Goal: Check status: Check status

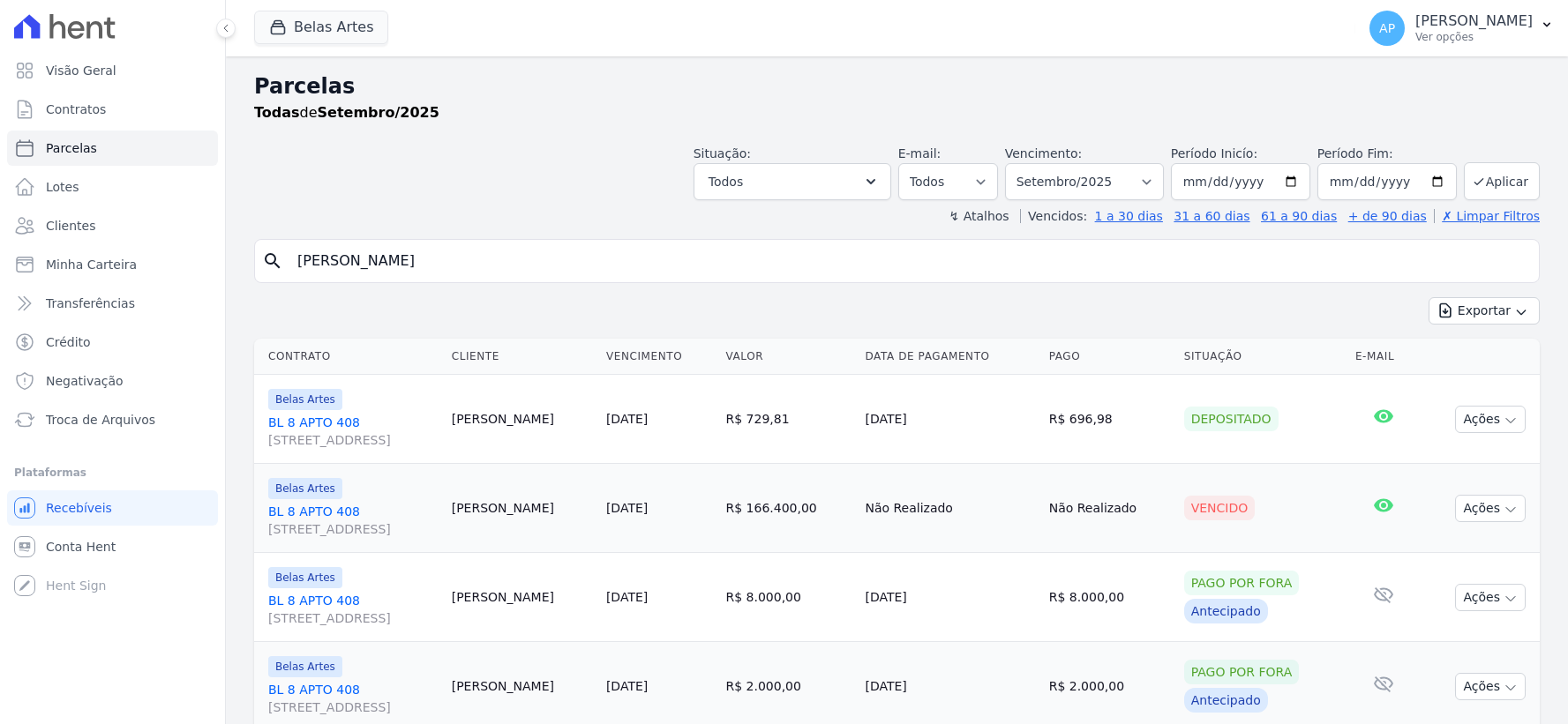
select select
click at [111, 420] on span "Troca de Arquivos" at bounding box center [100, 419] width 109 height 18
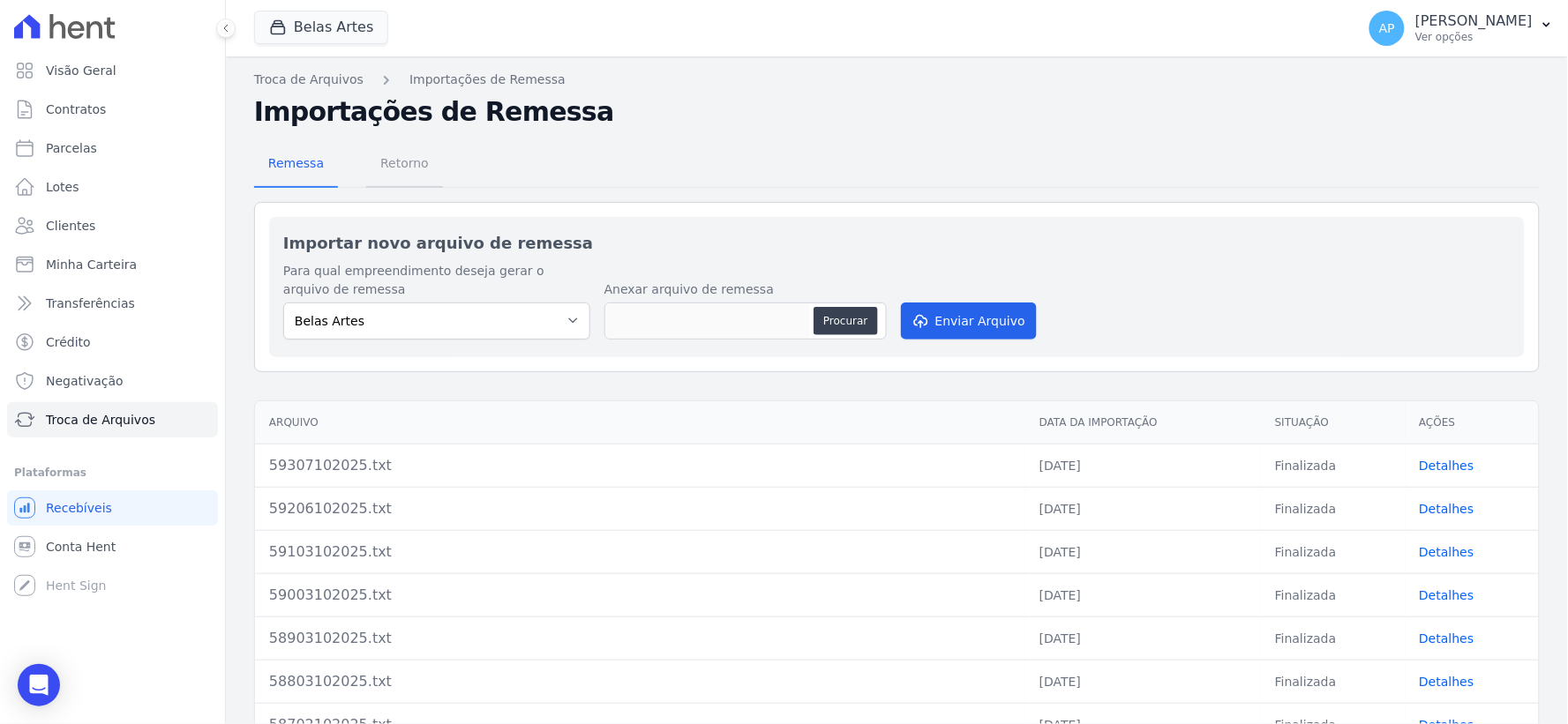
click at [378, 157] on span "Retorno" at bounding box center [404, 162] width 69 height 35
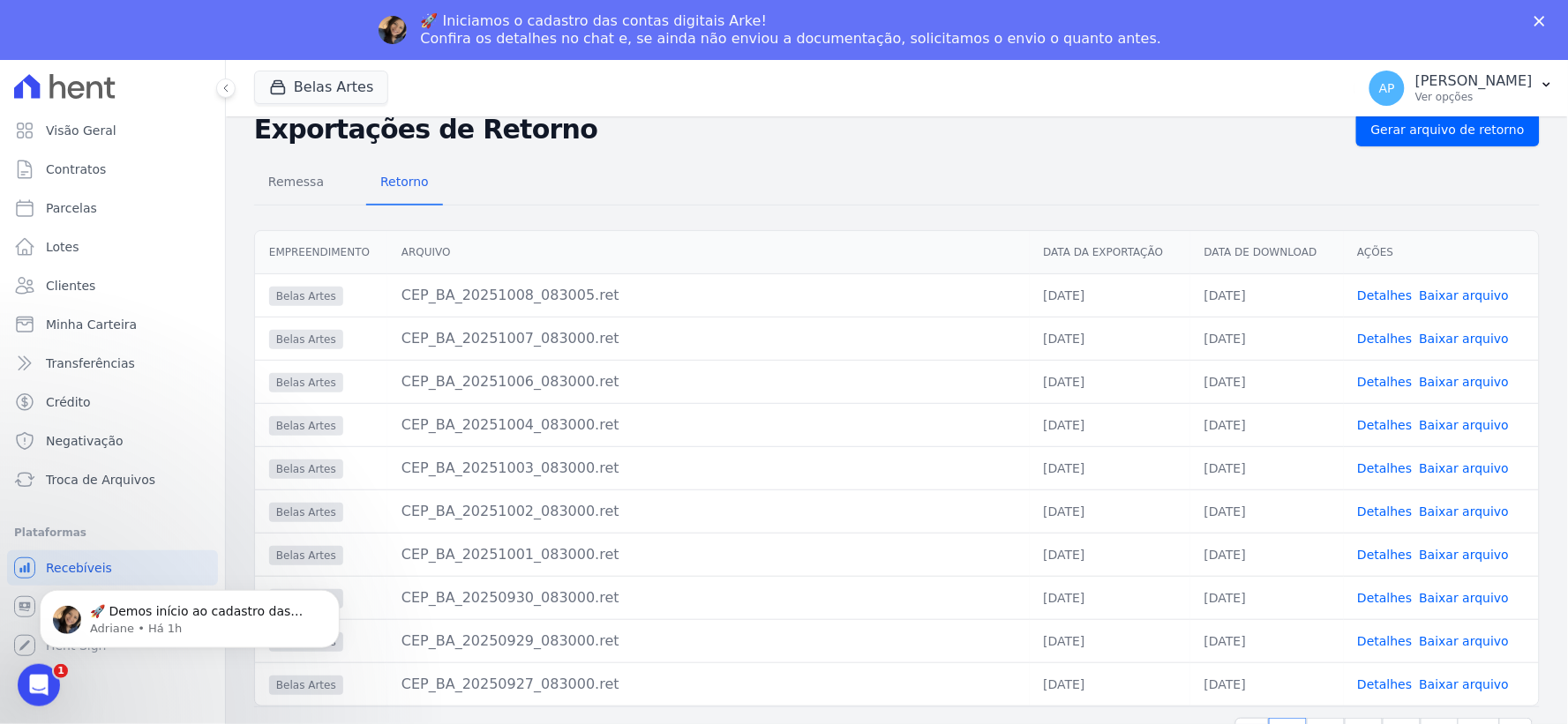
click at [1450, 425] on link "Baixar arquivo" at bounding box center [1465, 425] width 90 height 14
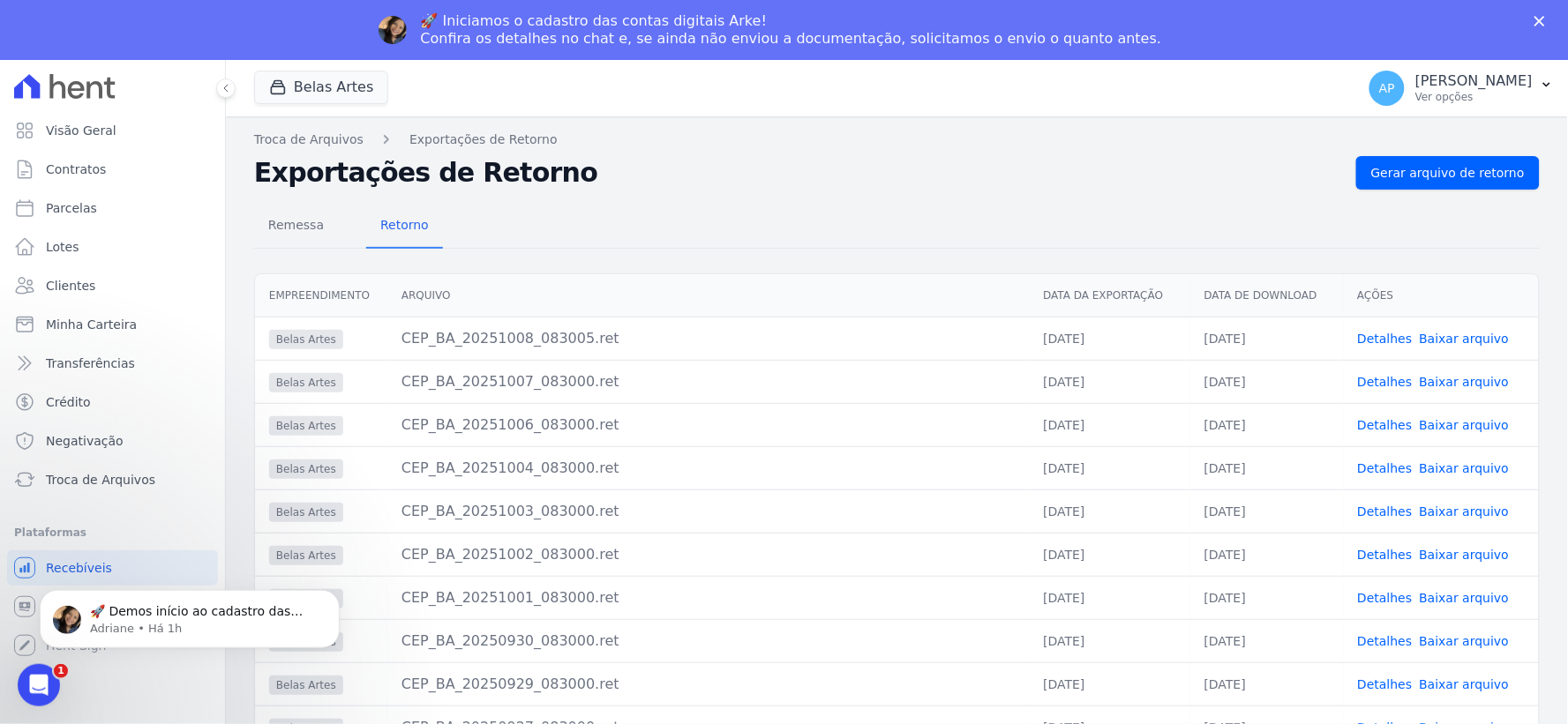
click at [638, 288] on th "Arquivo" at bounding box center [708, 296] width 643 height 44
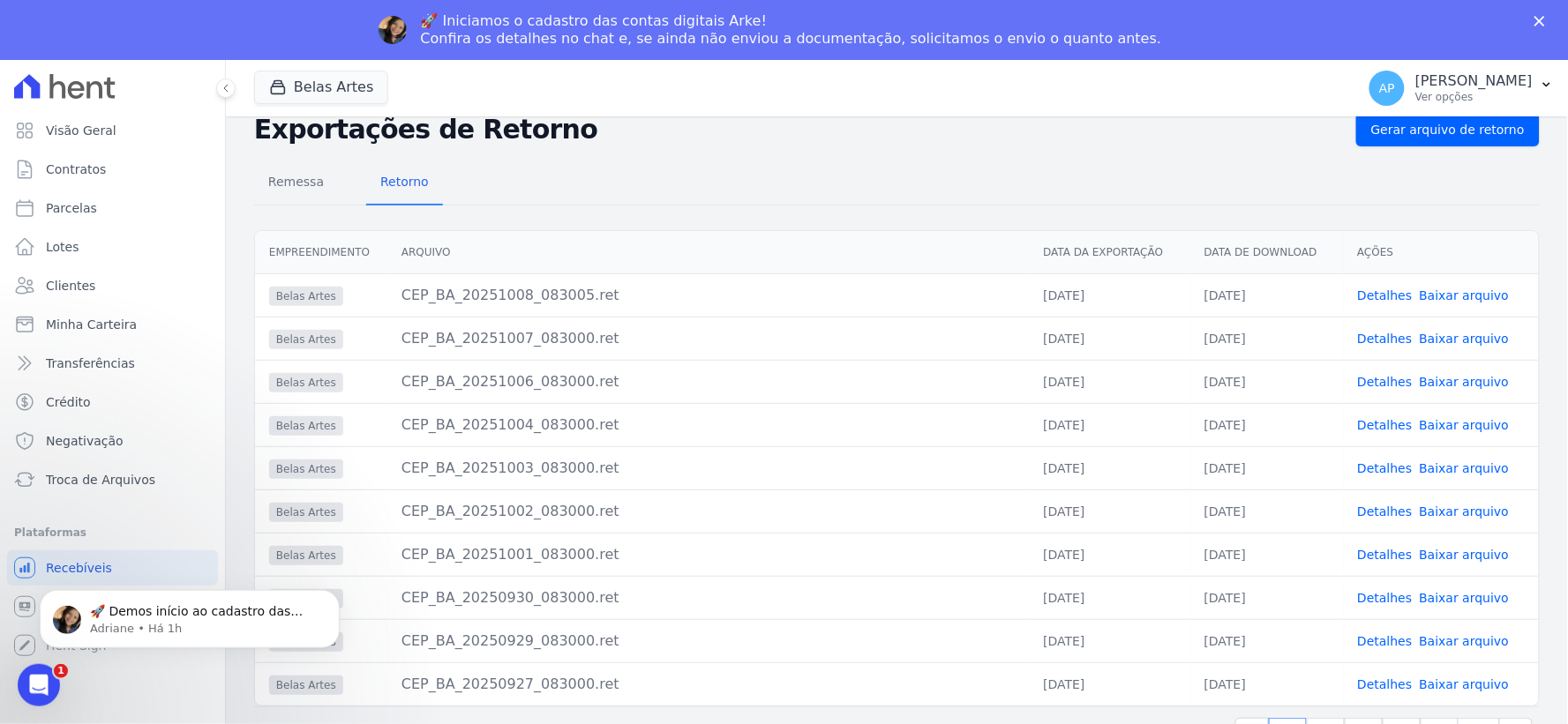
click at [16, 603] on html "🚀 Demos início ao cadastro das Contas Digitais Arke! Iniciamos a abertura para …" at bounding box center [190, 614] width 353 height 123
click at [31, 602] on body "🚀 Demos início ao cadastro das Contas Digitais Arke! Iniciamos a abertura para …" at bounding box center [189, 613] width 339 height 109
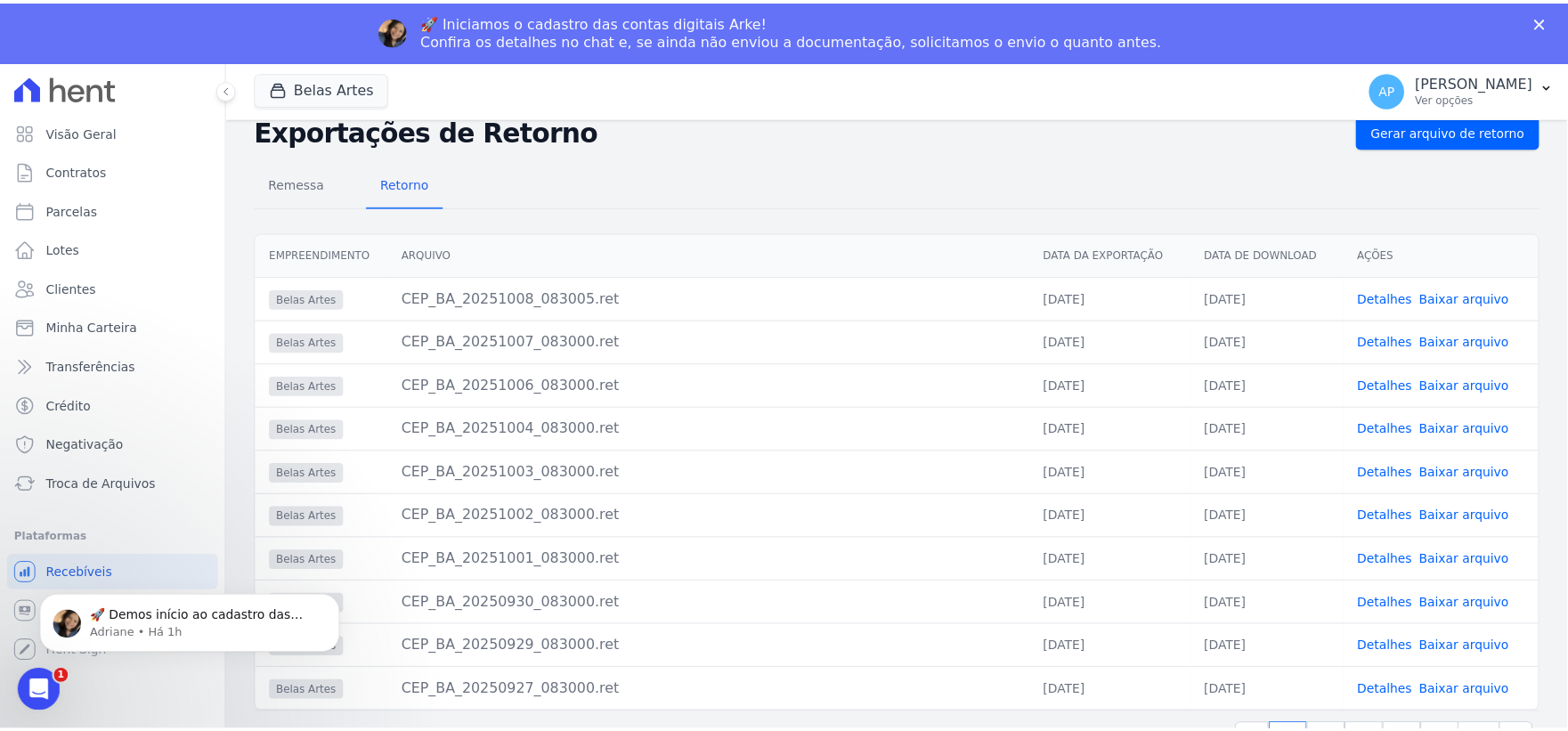
scroll to position [0, 0]
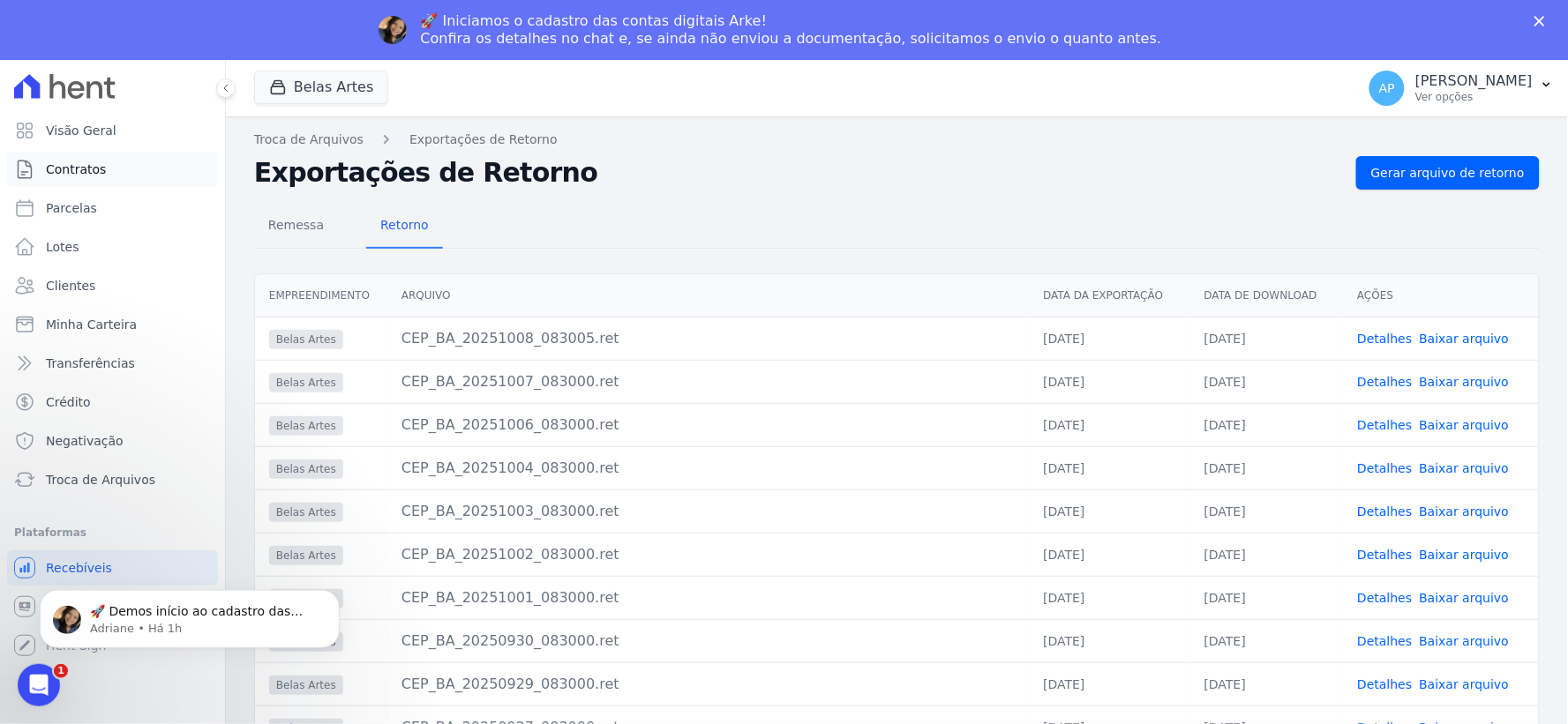
click at [76, 169] on span "Contratos" at bounding box center [75, 169] width 60 height 18
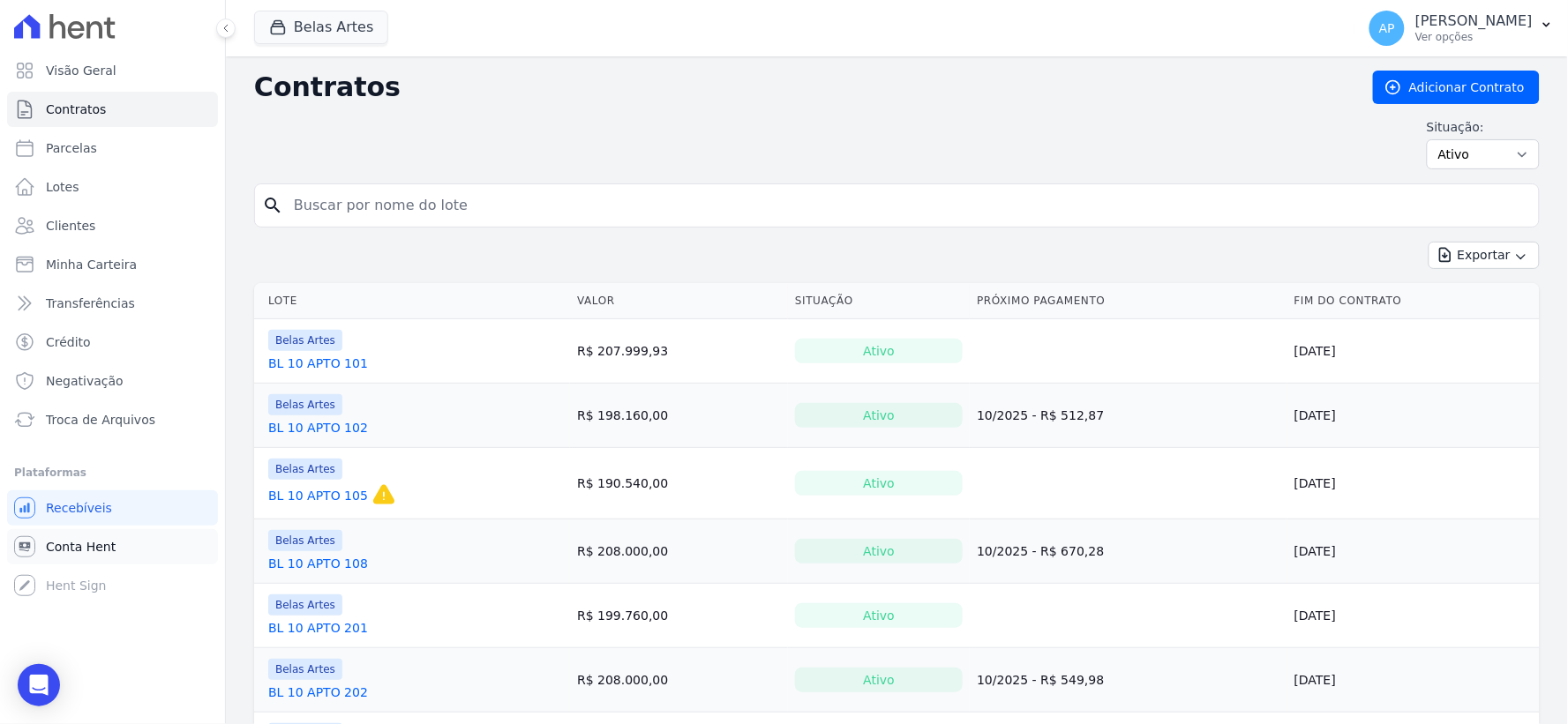
click at [47, 543] on span "Conta Hent" at bounding box center [80, 547] width 69 height 18
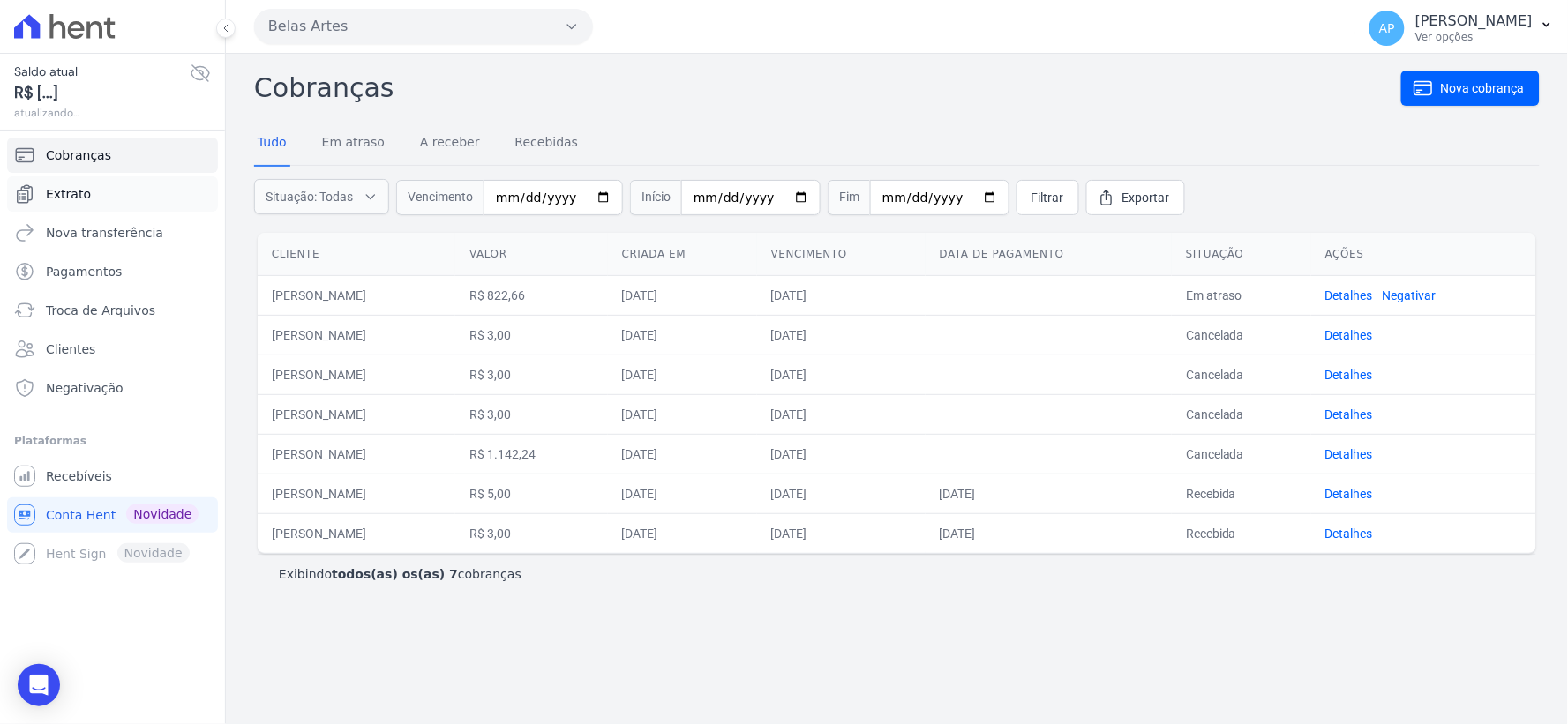
click at [103, 191] on link "Extrato" at bounding box center [112, 194] width 211 height 35
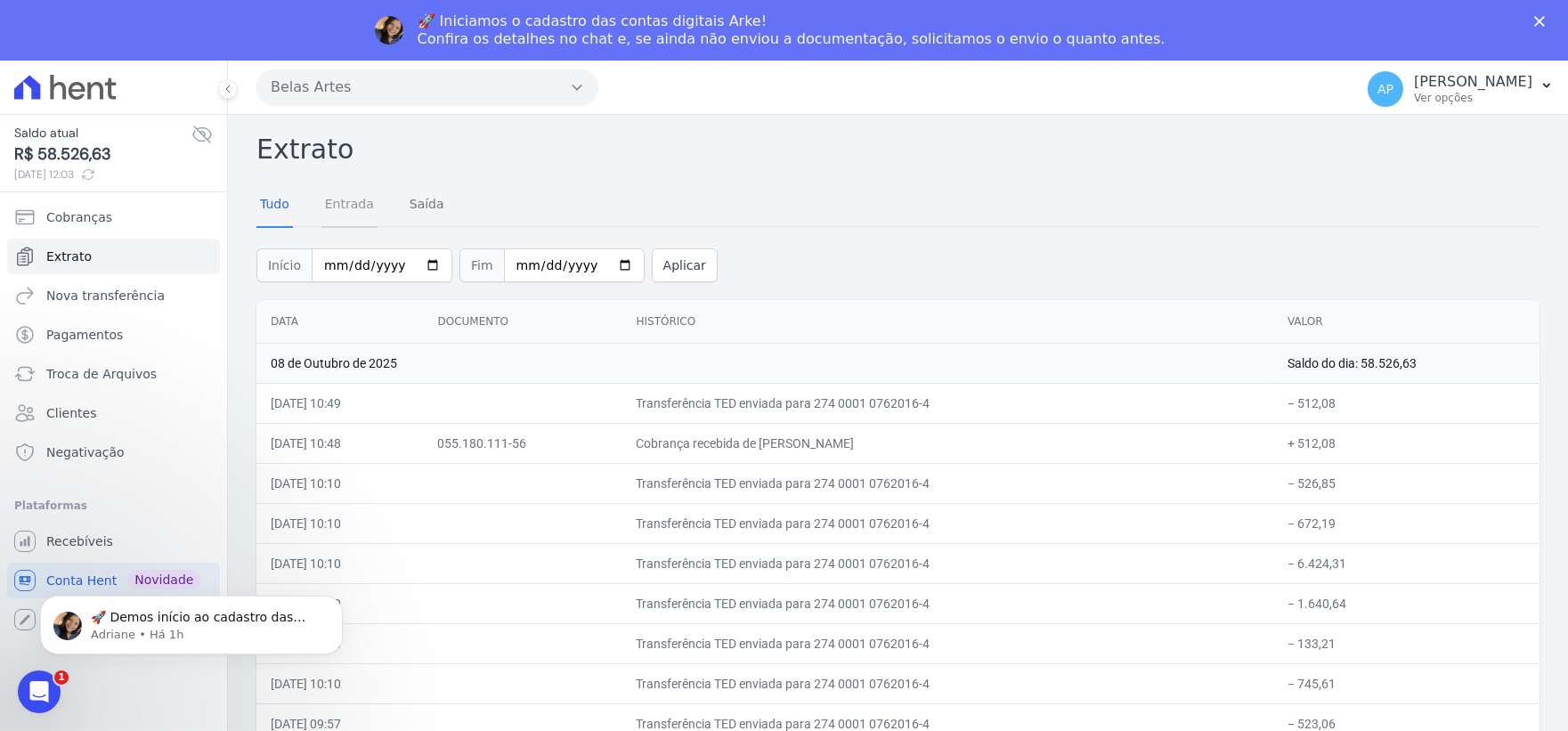
click at [333, 199] on link "Entrada" at bounding box center [350, 206] width 57 height 46
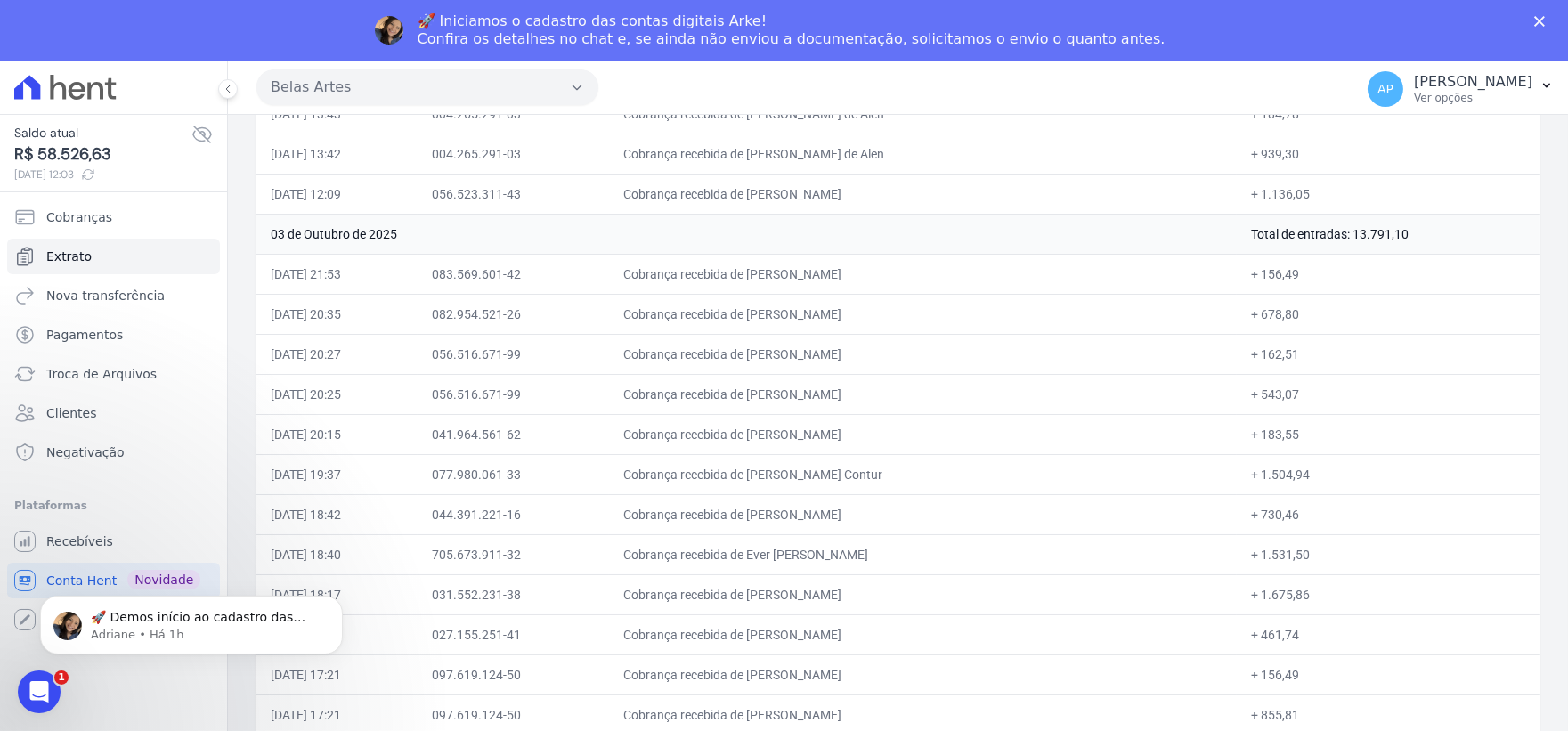
scroll to position [4156, 0]
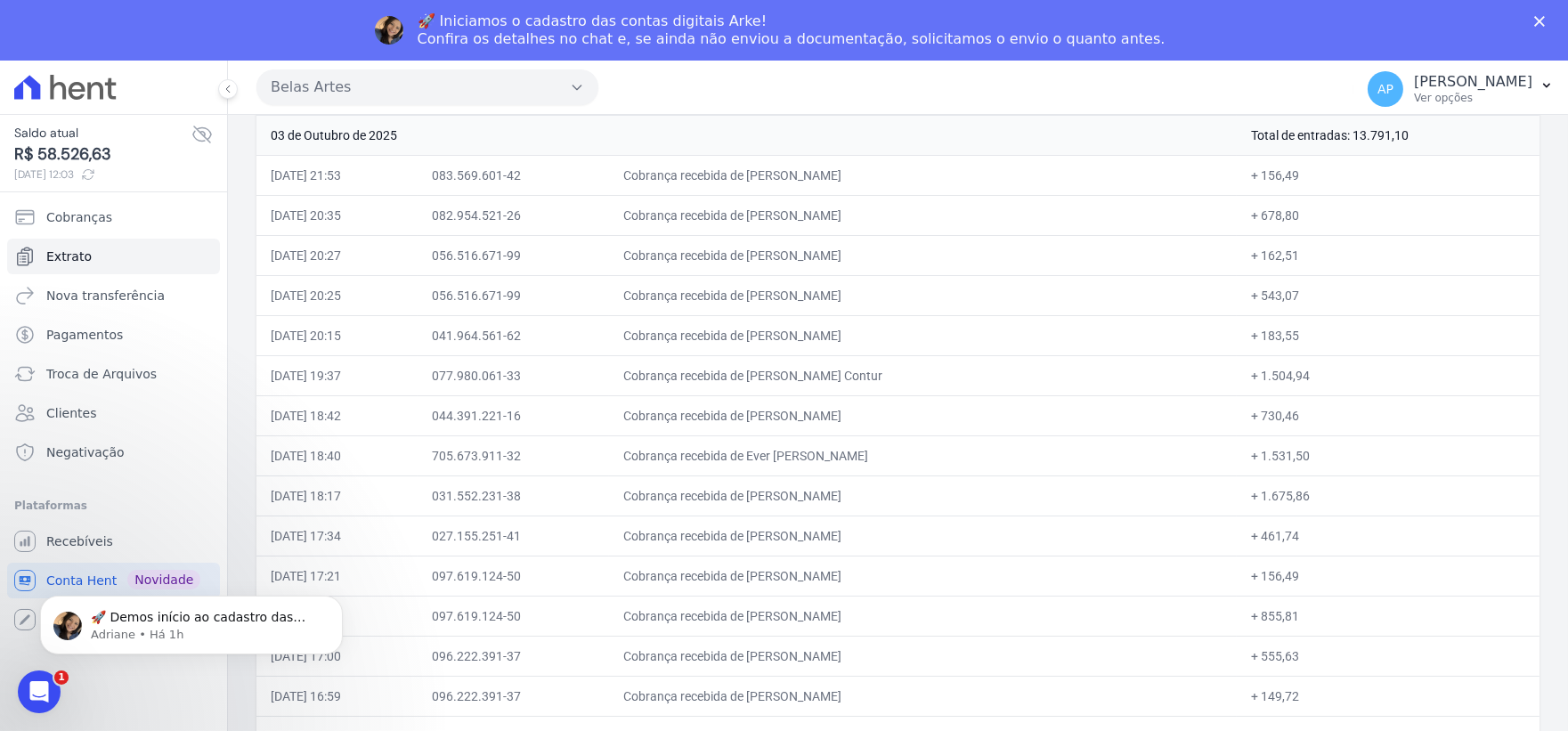
drag, startPoint x: 1275, startPoint y: 466, endPoint x: 723, endPoint y: 462, distance: 552.0
click at [723, 462] on tr "03/10/2025, 18:40 705.673.911-32 Cobrança recebida de Ever David Narvaez Gonzal…" at bounding box center [898, 457] width 1284 height 40
click at [716, 516] on td "Cobrança recebida de Franciele Garcia Dias" at bounding box center [922, 496] width 627 height 40
drag, startPoint x: 272, startPoint y: 462, endPoint x: 1325, endPoint y: 470, distance: 1053.0
click at [1325, 470] on tr "03/10/2025, 18:40 705.673.911-32 Cobrança recebida de Ever David Narvaez Gonzal…" at bounding box center [898, 457] width 1284 height 40
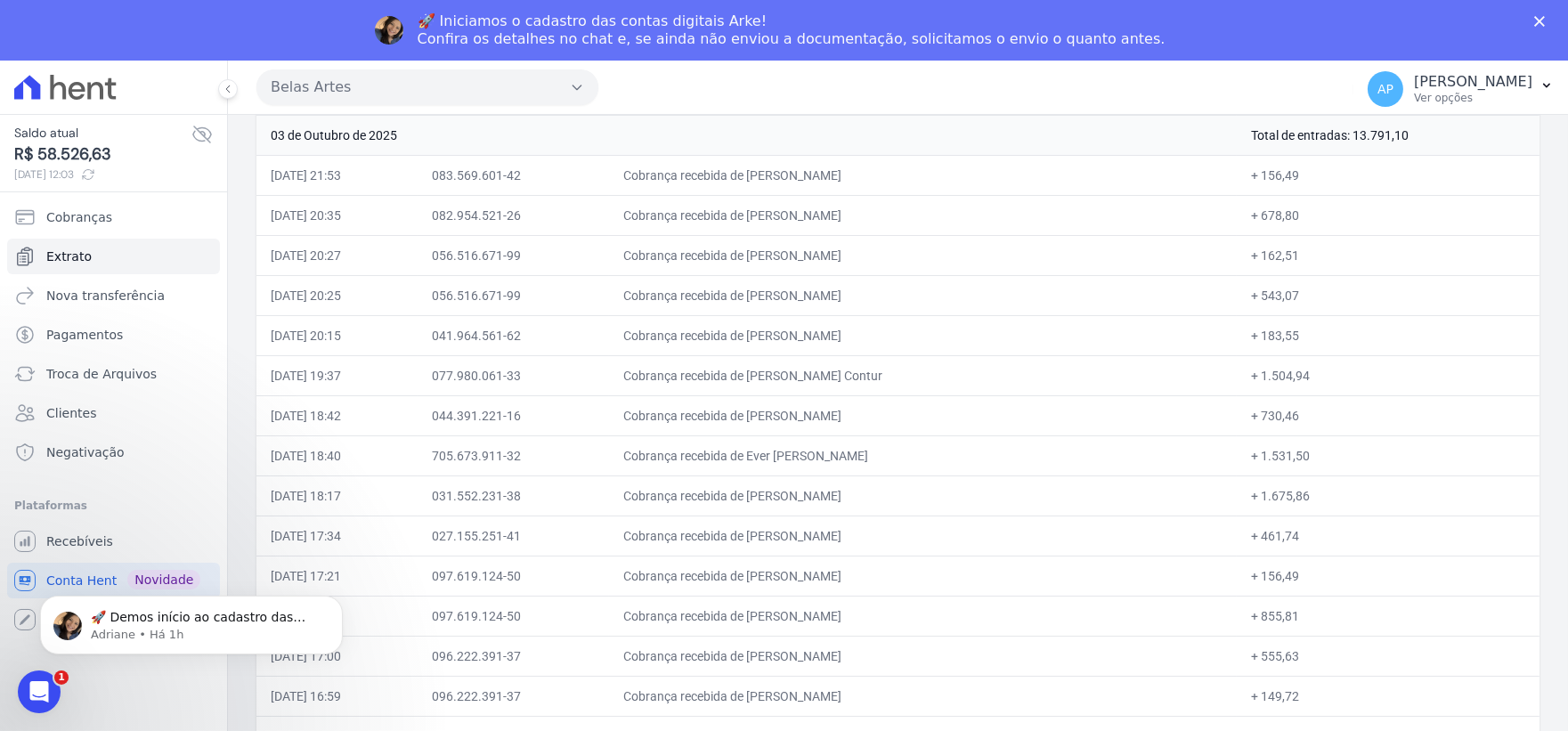
copy tr "03/10/2025, 18:40 705.673.911-32 Cobrança recebida de Ever David Narvaez Gonzal…"
